Goal: Information Seeking & Learning: Learn about a topic

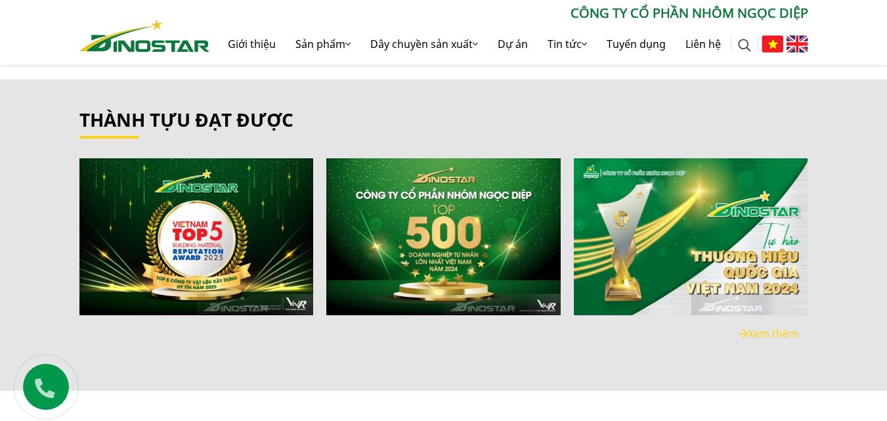
scroll to position [2233, 0]
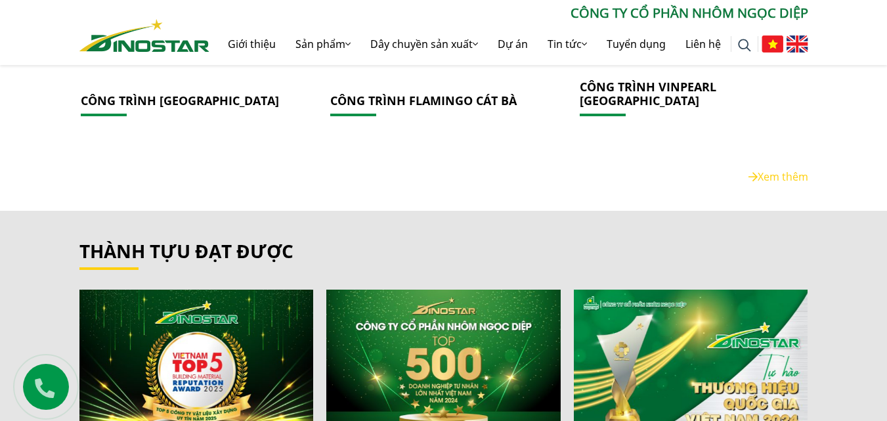
click at [162, 37] on img at bounding box center [144, 35] width 130 height 33
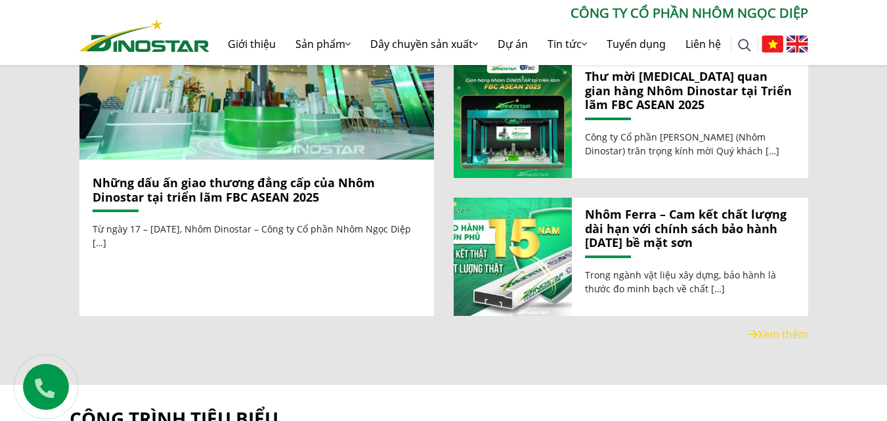
scroll to position [1182, 0]
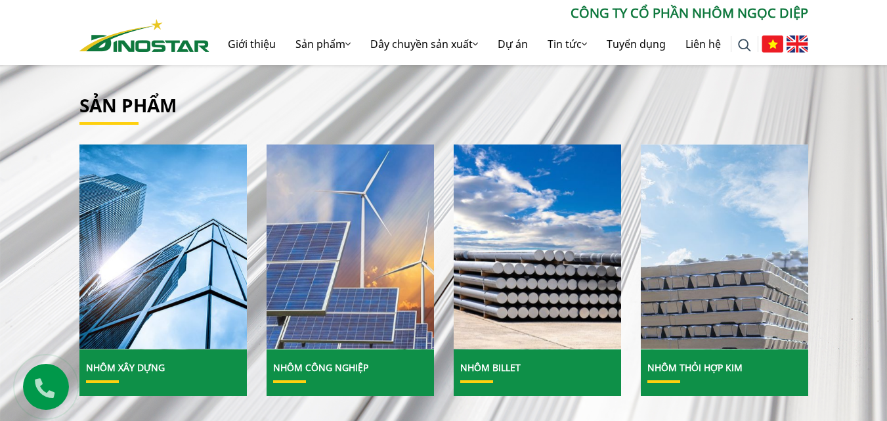
scroll to position [394, 0]
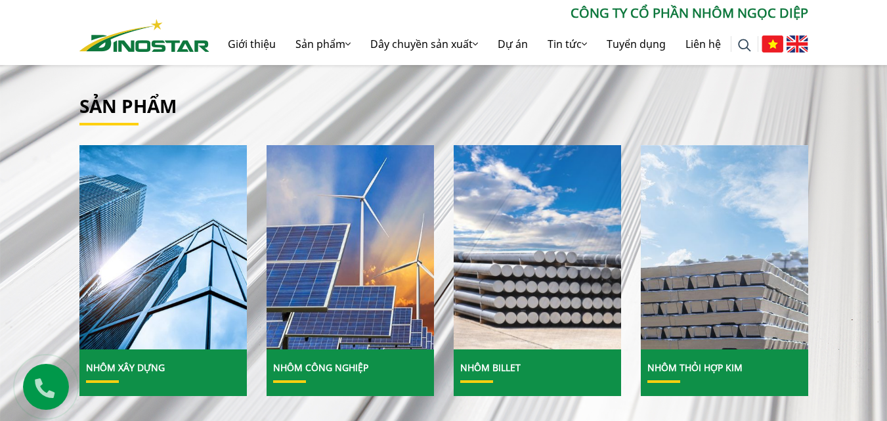
click at [519, 318] on img at bounding box center [537, 247] width 179 height 219
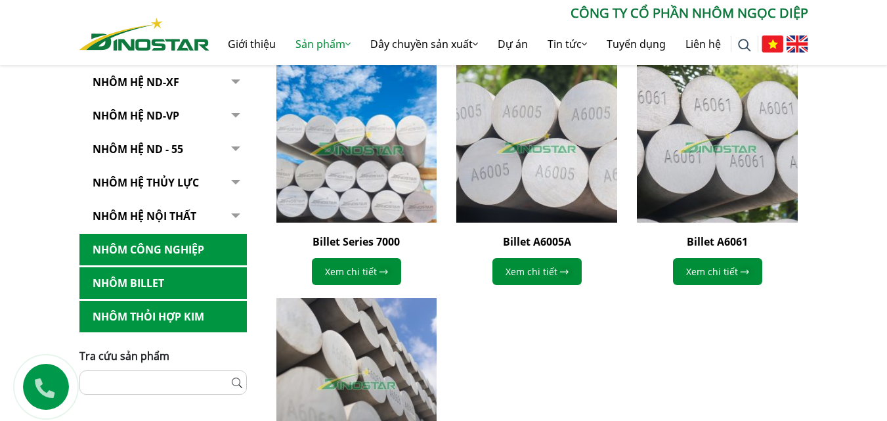
scroll to position [328, 0]
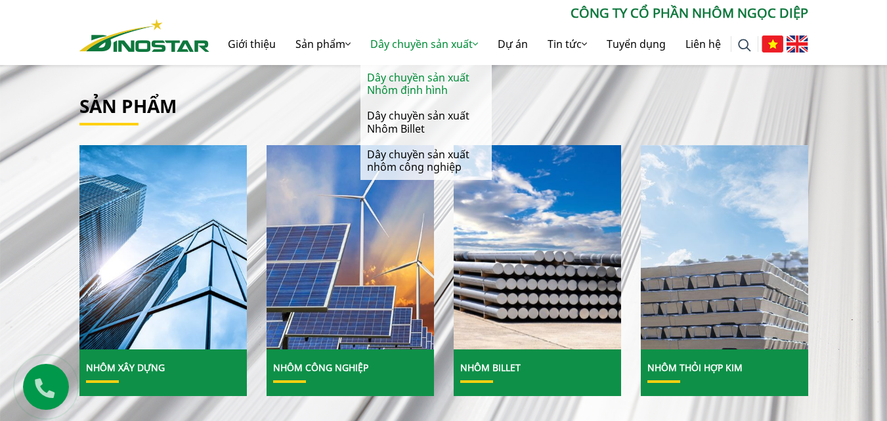
click at [427, 95] on link "Dây chuyền sản xuất Nhôm định hình" at bounding box center [426, 84] width 131 height 38
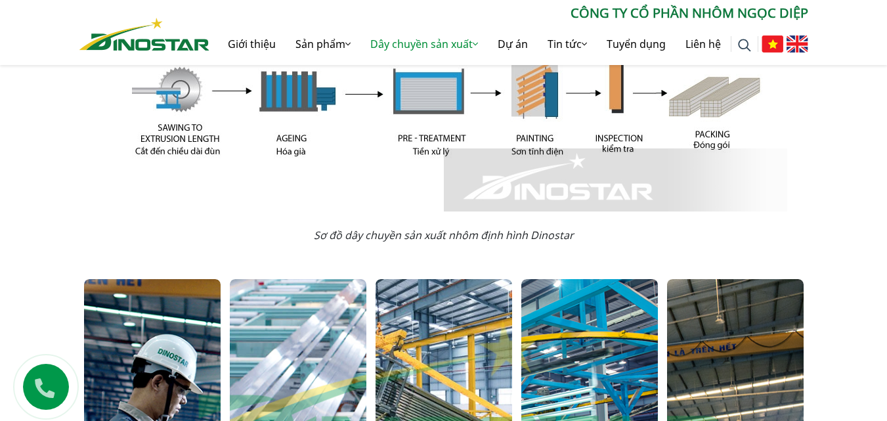
scroll to position [525, 0]
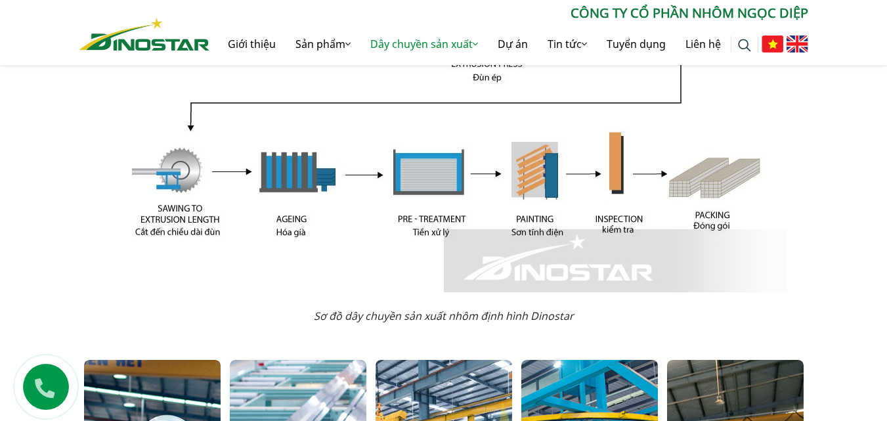
click at [160, 41] on img at bounding box center [144, 34] width 130 height 33
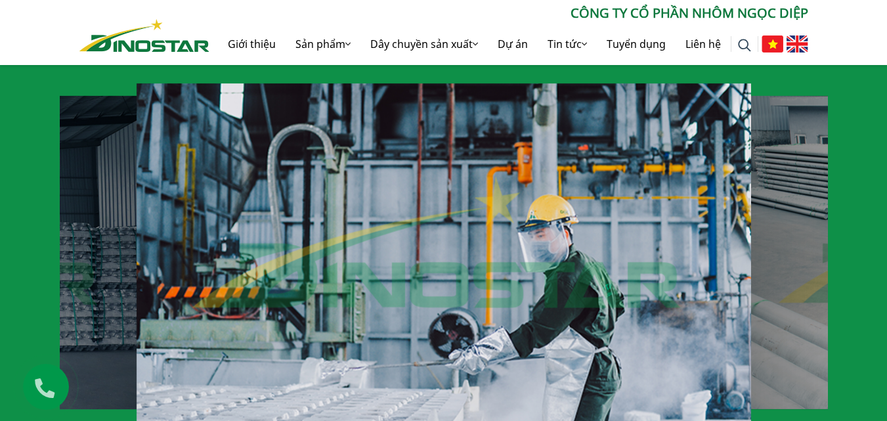
scroll to position [919, 0]
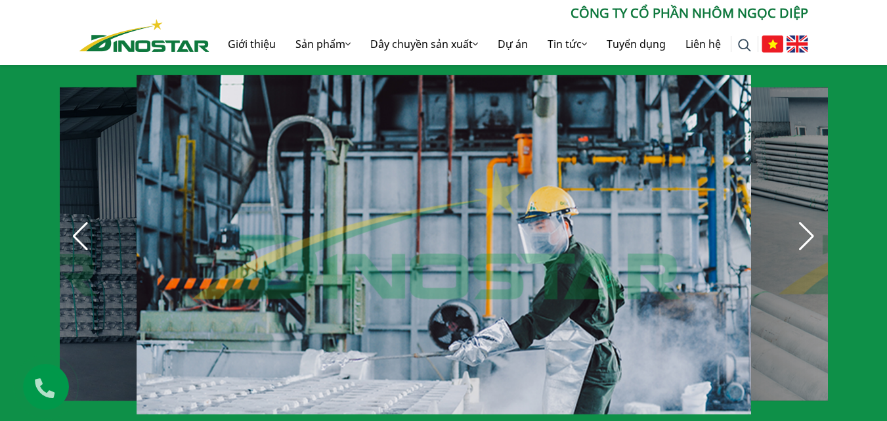
click at [800, 229] on div "Next slide" at bounding box center [807, 236] width 29 height 29
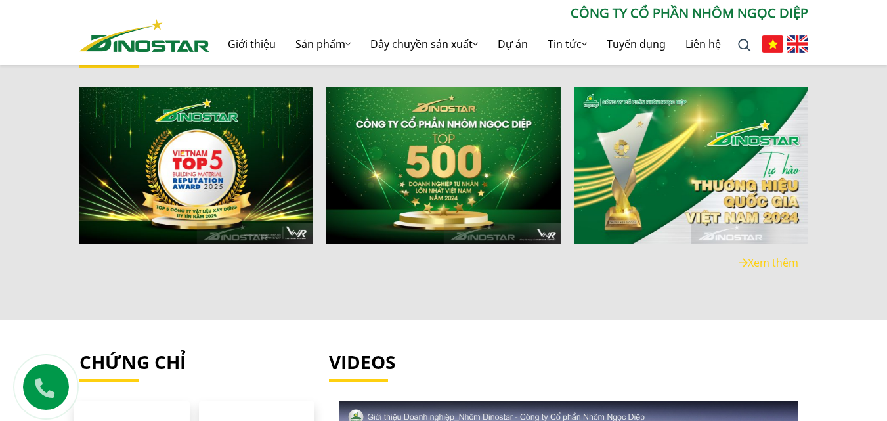
scroll to position [2430, 0]
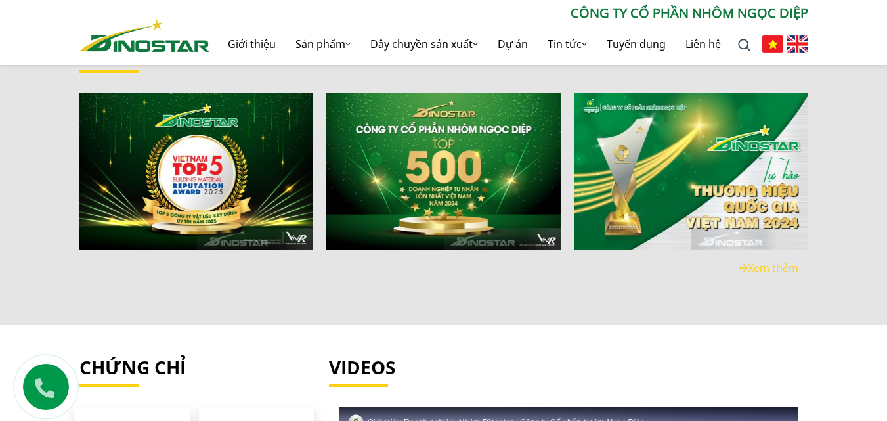
click at [774, 262] on link "Xem thêm" at bounding box center [769, 268] width 60 height 14
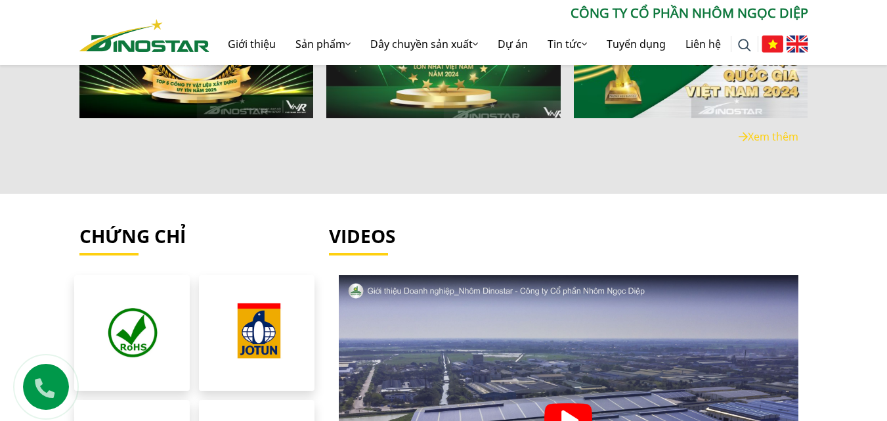
scroll to position [2441, 0]
